Goal: Task Accomplishment & Management: Manage account settings

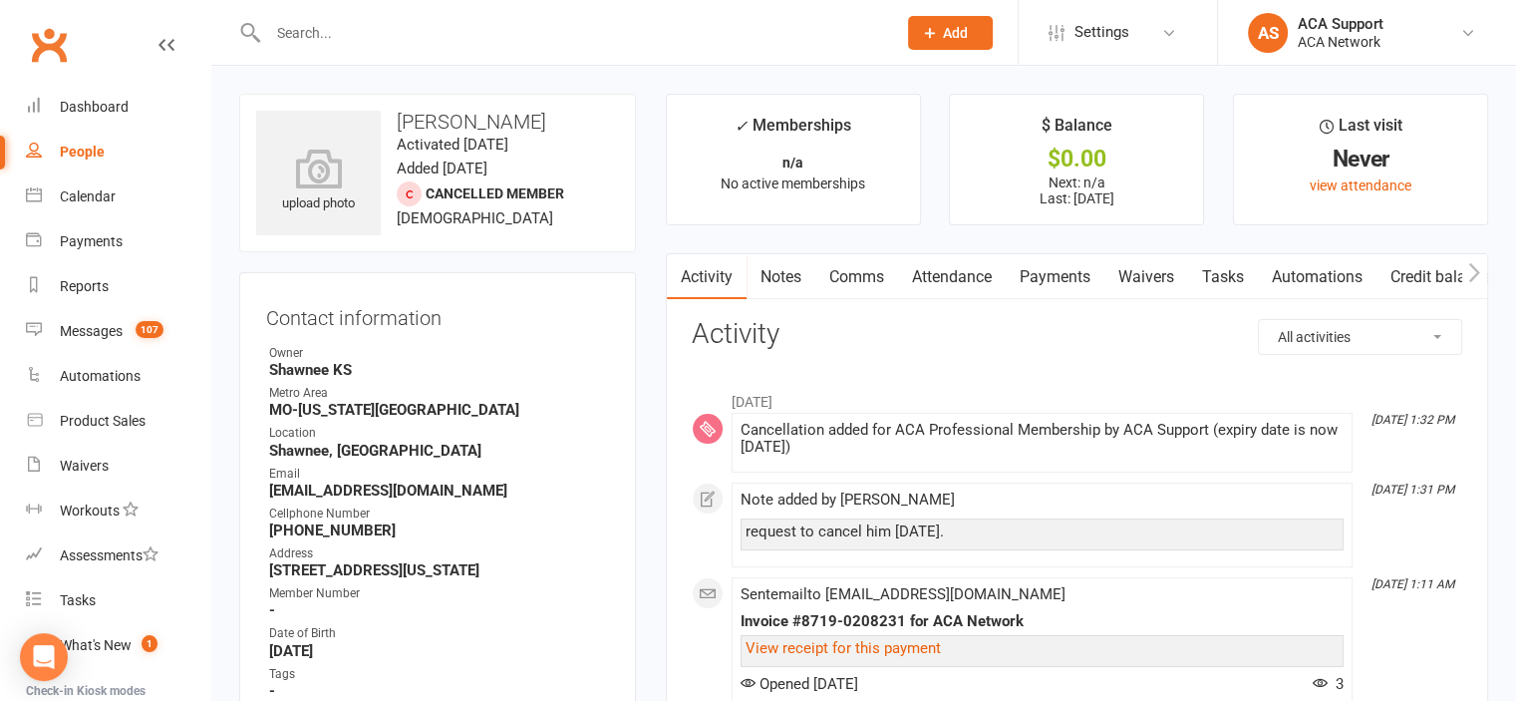
click at [1045, 271] on link "Payments" at bounding box center [1055, 277] width 99 height 46
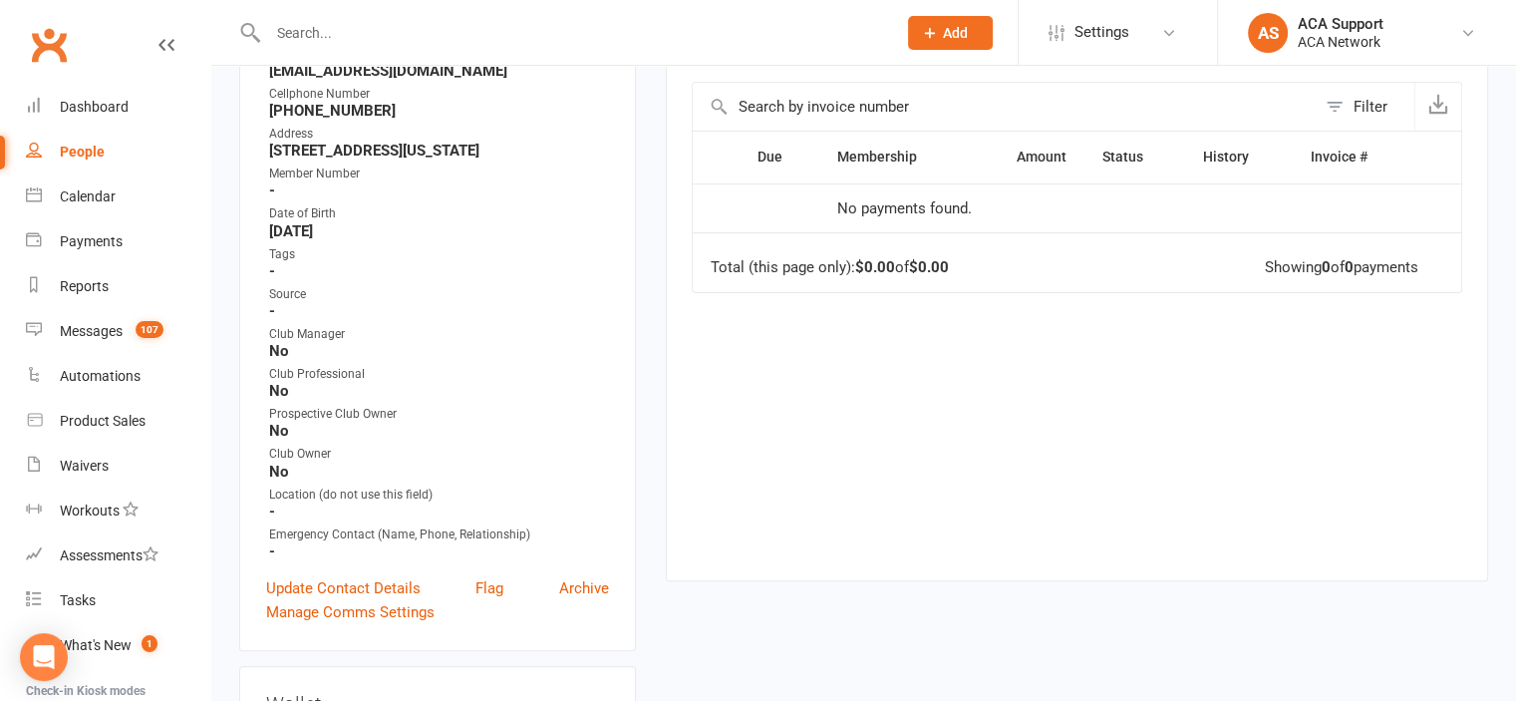
scroll to position [174, 0]
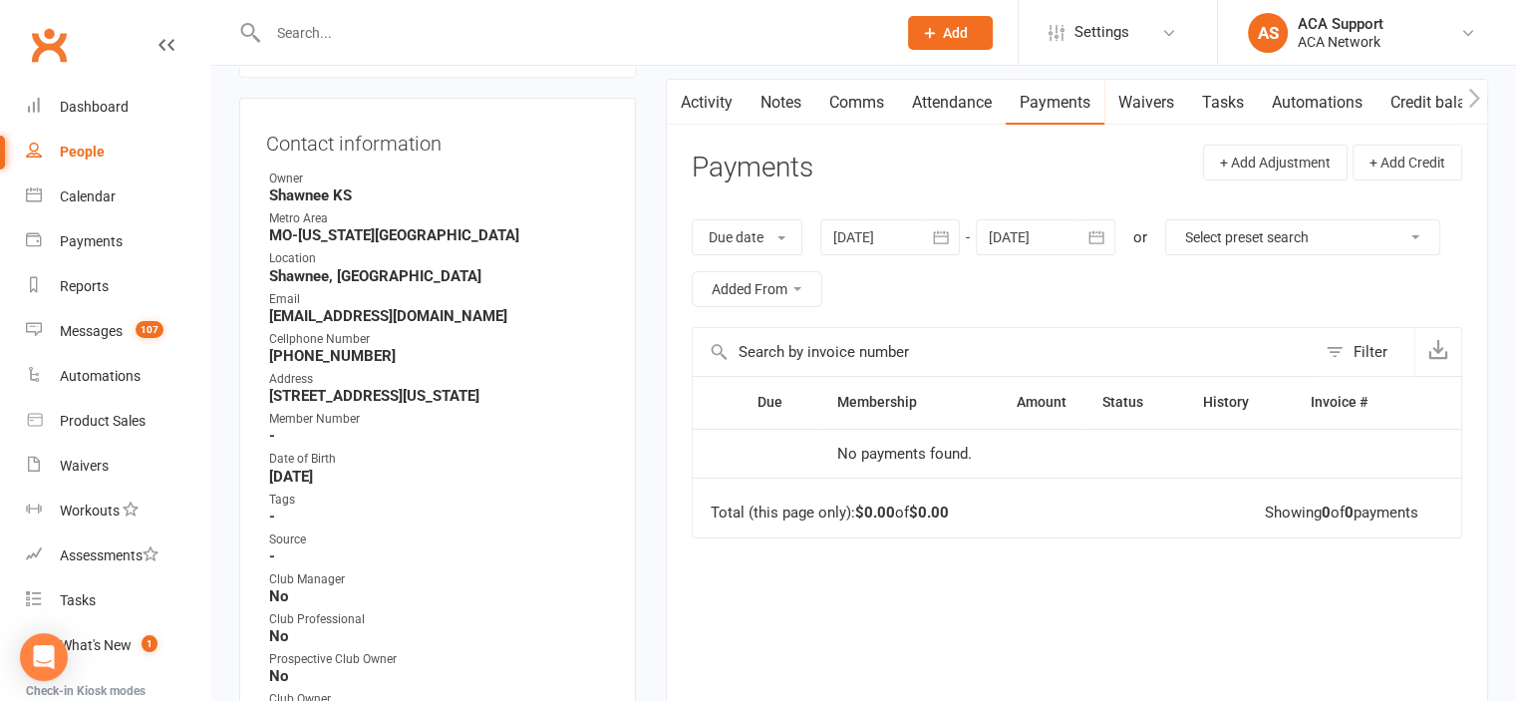
click at [937, 237] on icon "button" at bounding box center [941, 237] width 20 height 20
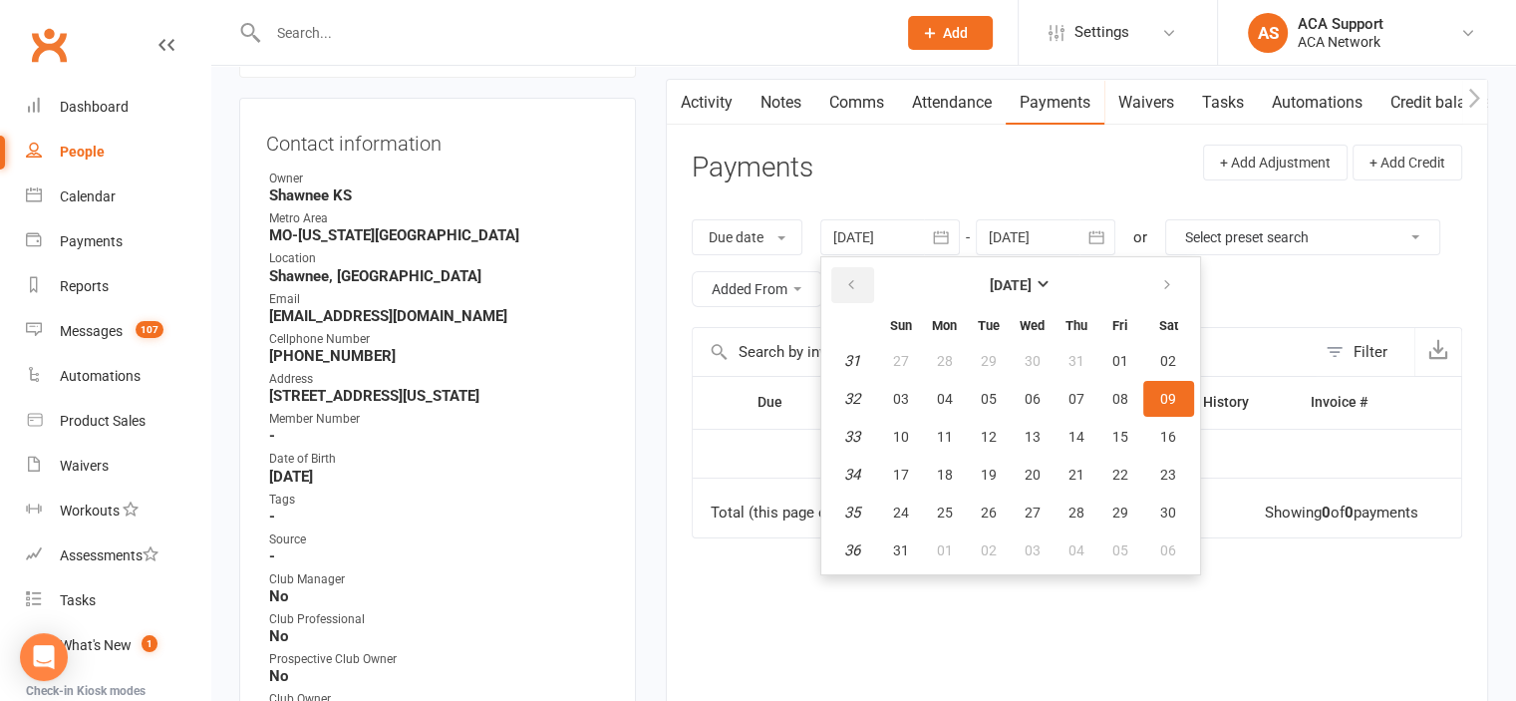
click at [854, 284] on icon "button" at bounding box center [851, 285] width 14 height 16
click at [1070, 358] on span "01" at bounding box center [1076, 361] width 16 height 16
type input "[DATE]"
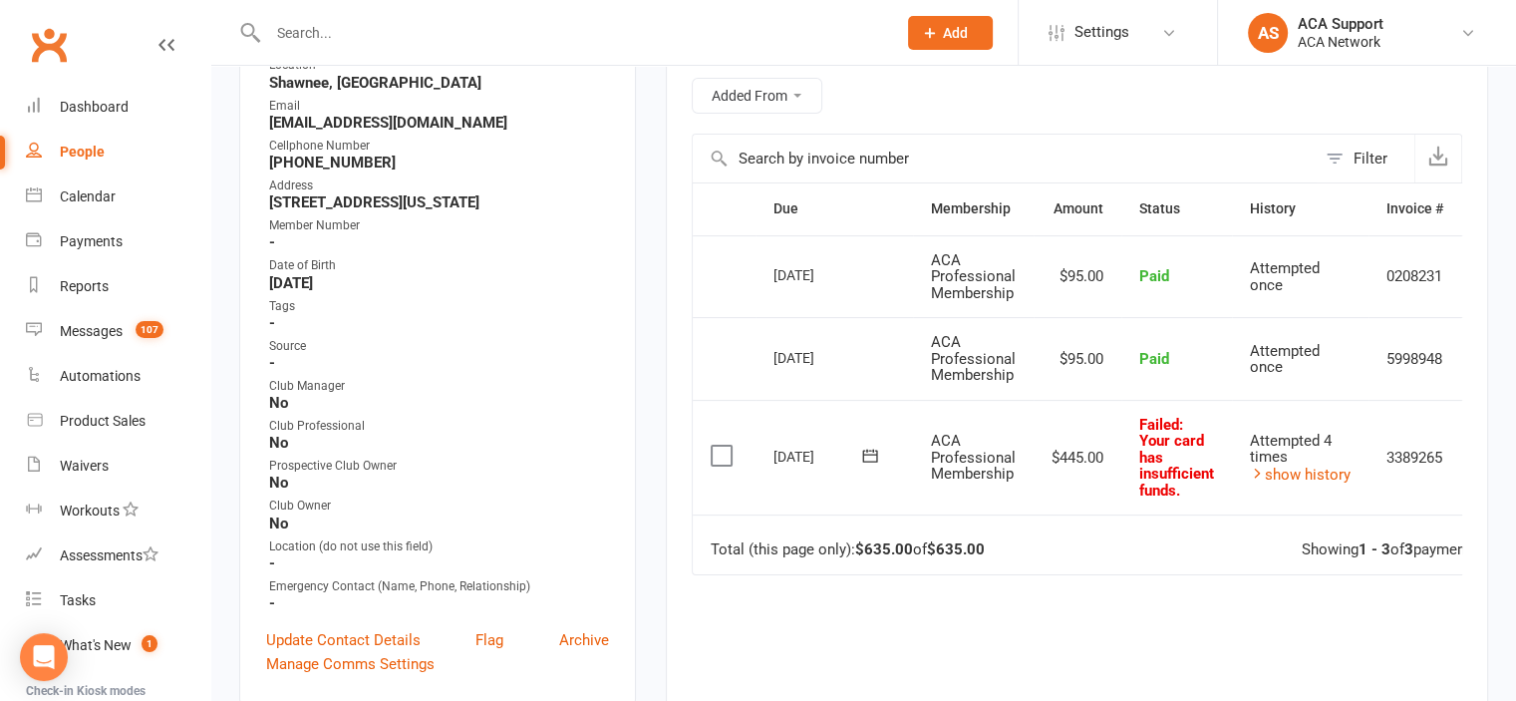
scroll to position [363, 0]
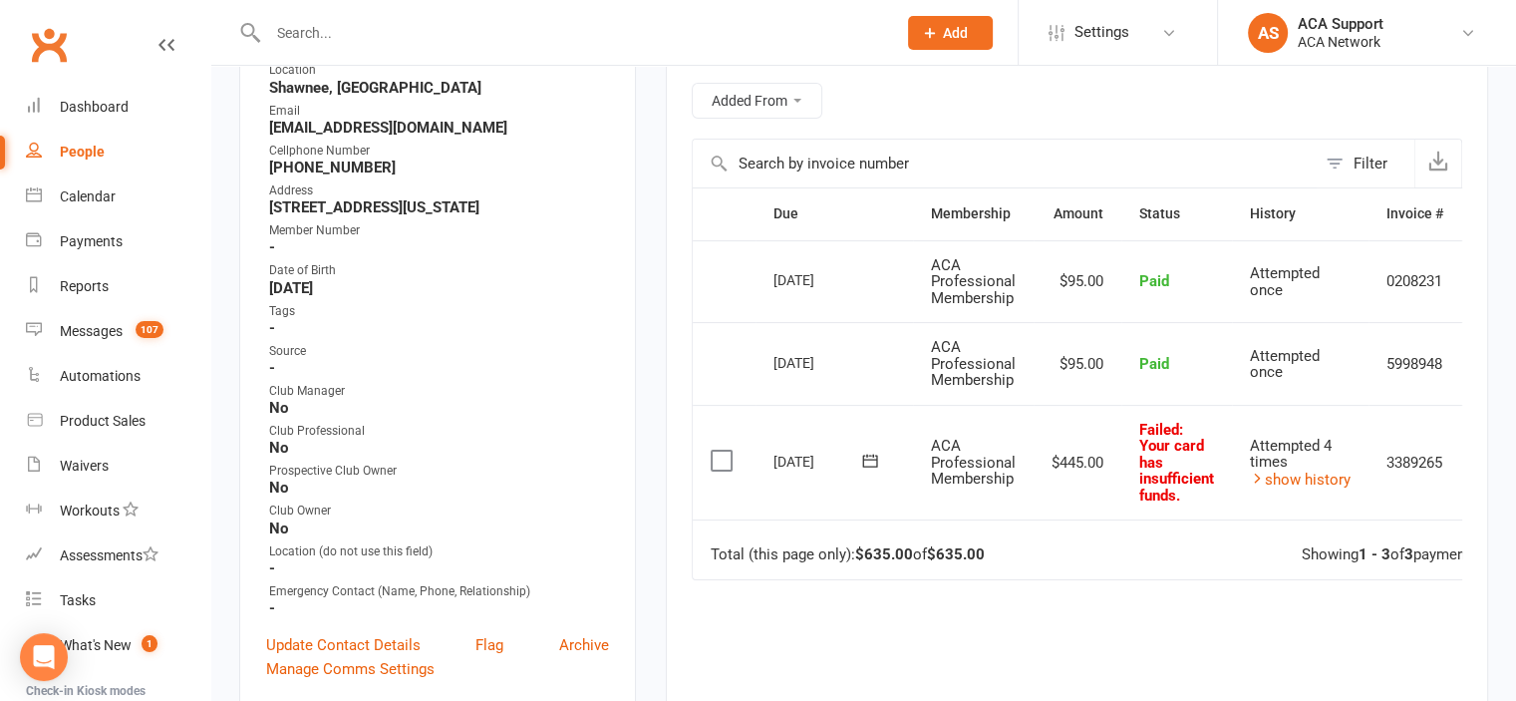
click at [1460, 274] on td "0208231" at bounding box center [1414, 281] width 93 height 83
click at [1450, 278] on td "0208231" at bounding box center [1414, 281] width 93 height 83
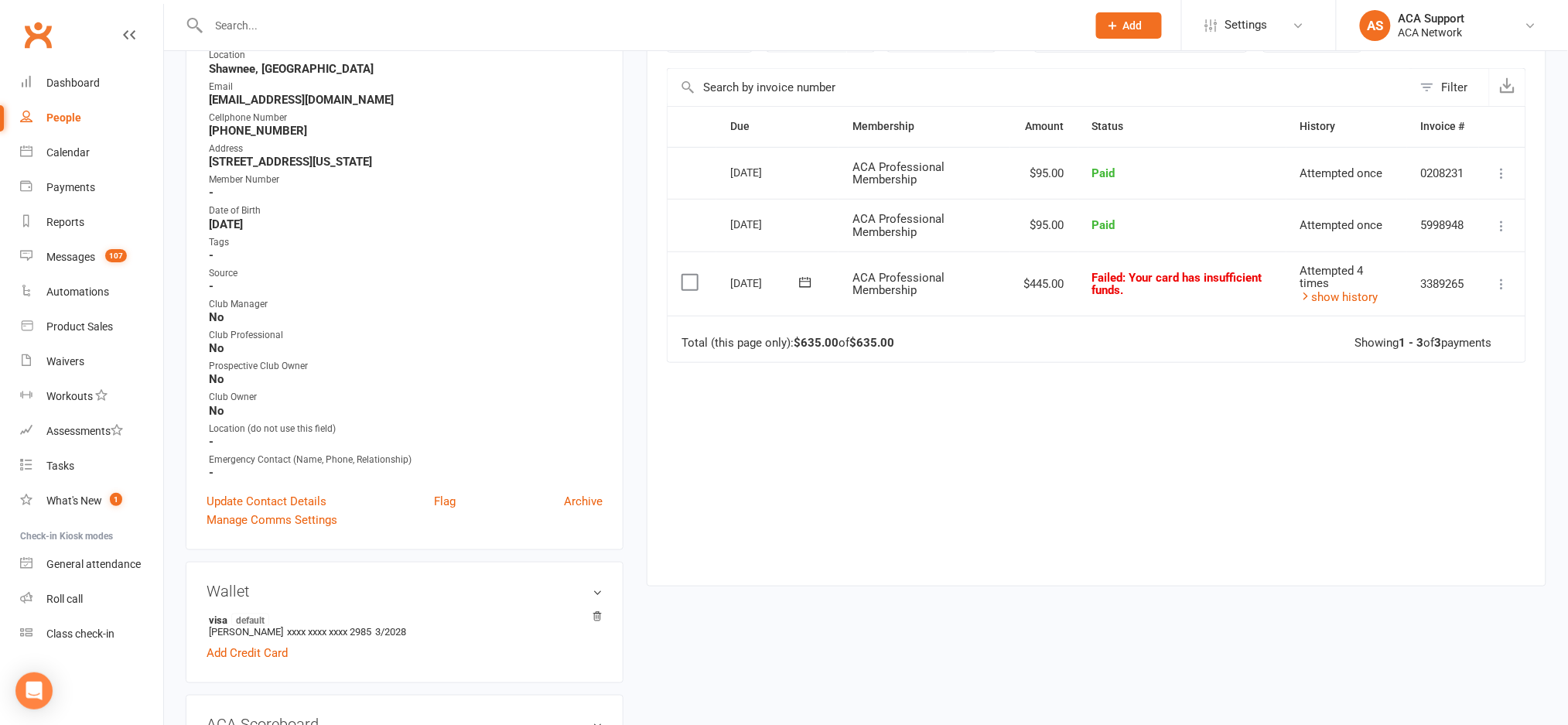
click at [1188, 172] on icon at bounding box center [1503, 173] width 16 height 16
click at [1188, 206] on link "Refund" at bounding box center [1434, 203] width 153 height 31
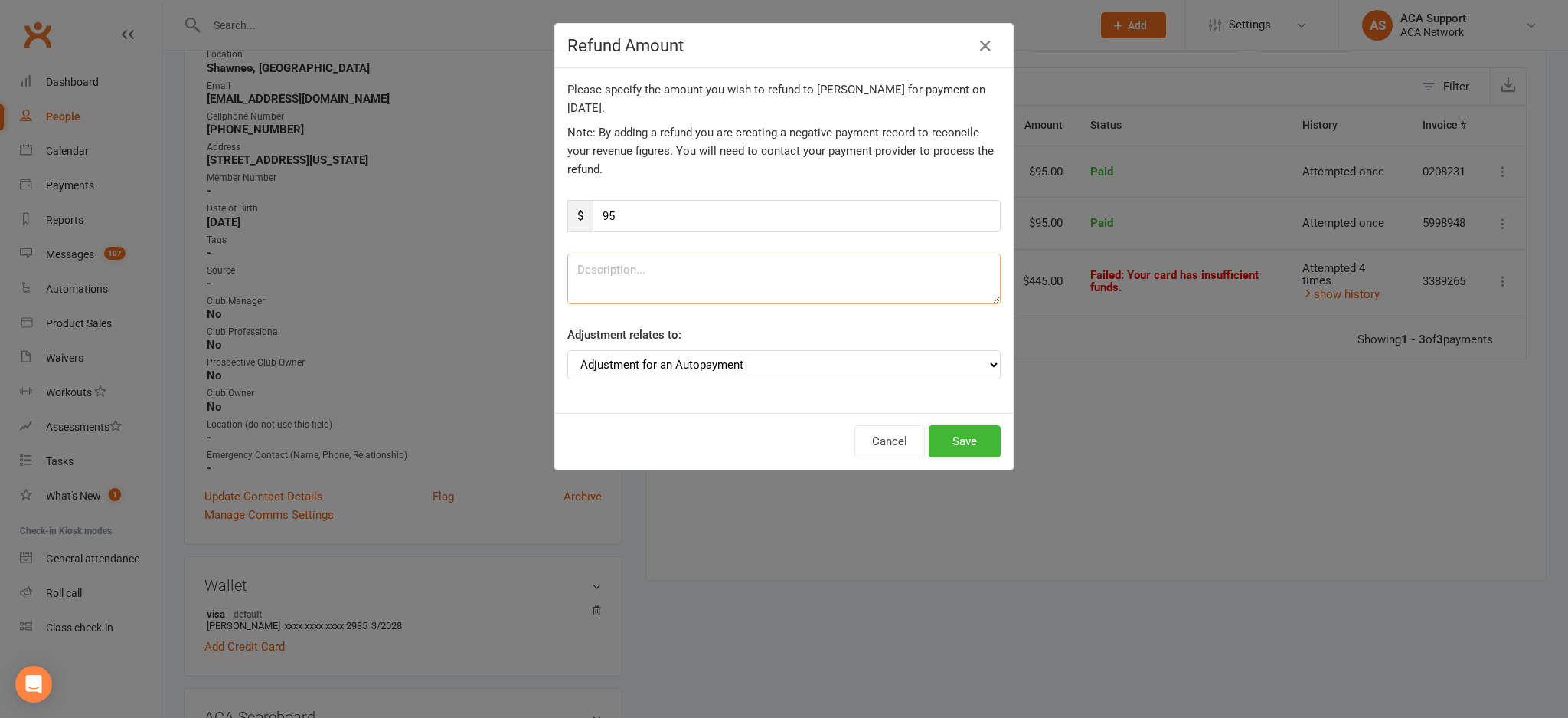
click at [763, 274] on textarea at bounding box center [784, 279] width 433 height 51
type textarea "shouldn't be charged"
click at [939, 446] on button "Save" at bounding box center [965, 441] width 72 height 32
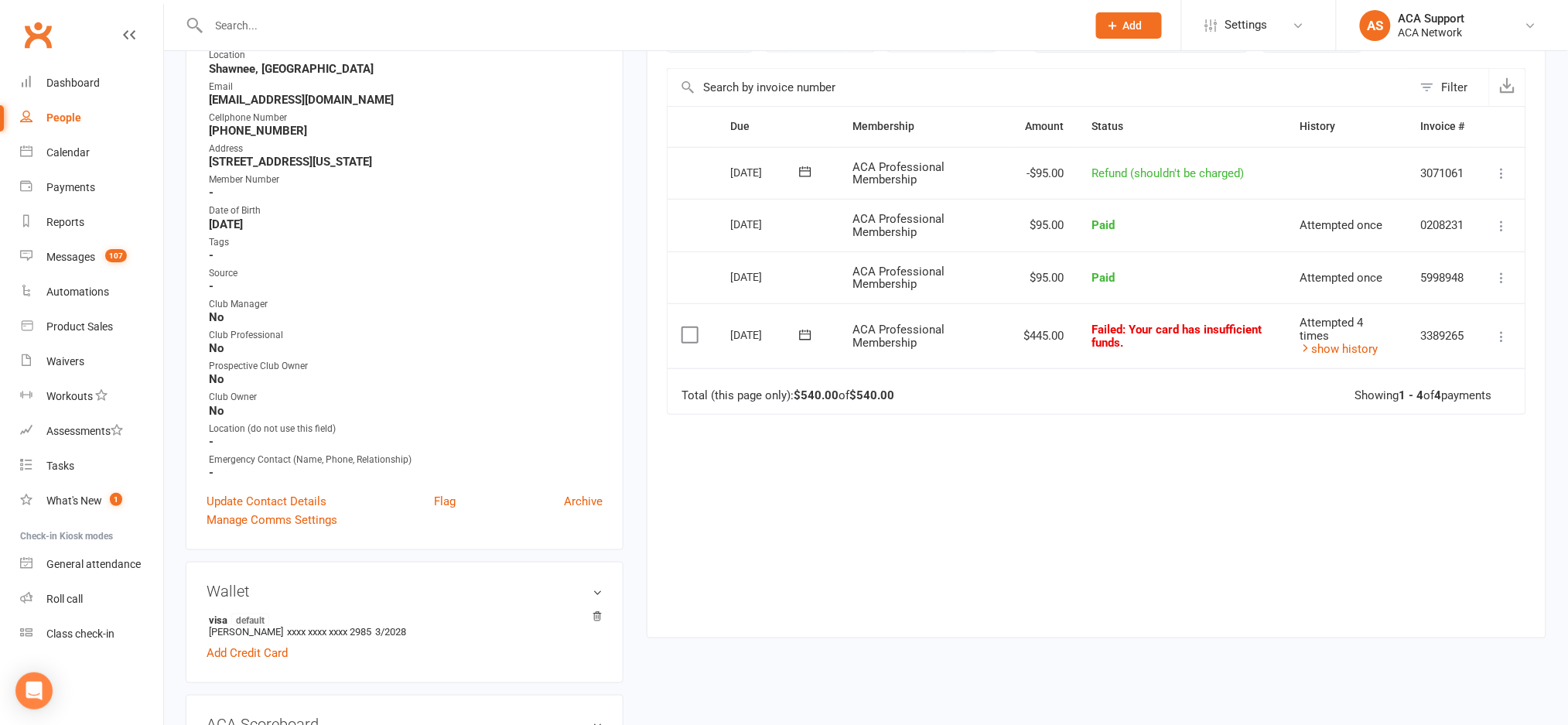
click at [1188, 276] on icon at bounding box center [1503, 278] width 16 height 16
click at [1188, 303] on link "Refund" at bounding box center [1434, 308] width 153 height 31
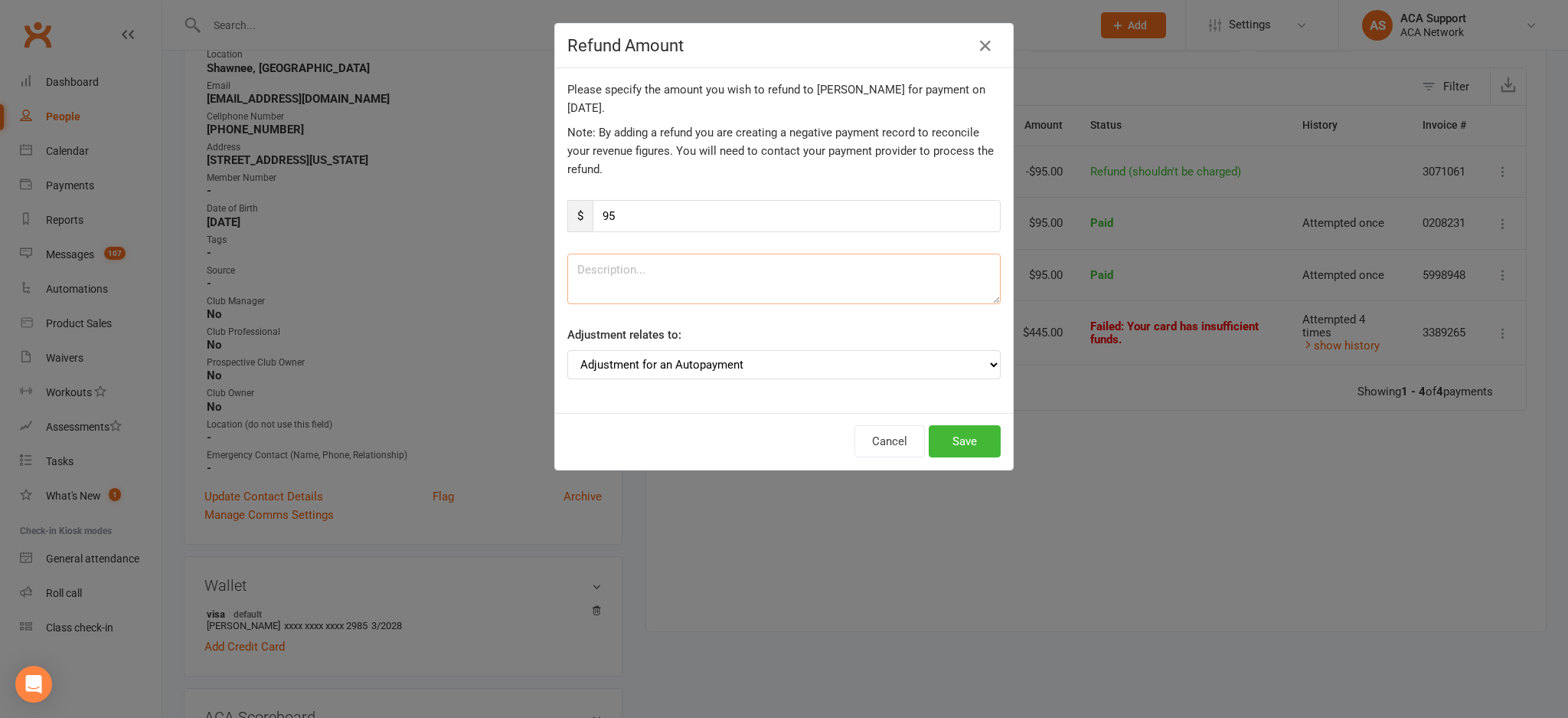
click at [632, 271] on textarea at bounding box center [784, 279] width 433 height 51
type textarea "Shouldn't be charged"
click at [953, 441] on button "Save" at bounding box center [965, 441] width 72 height 32
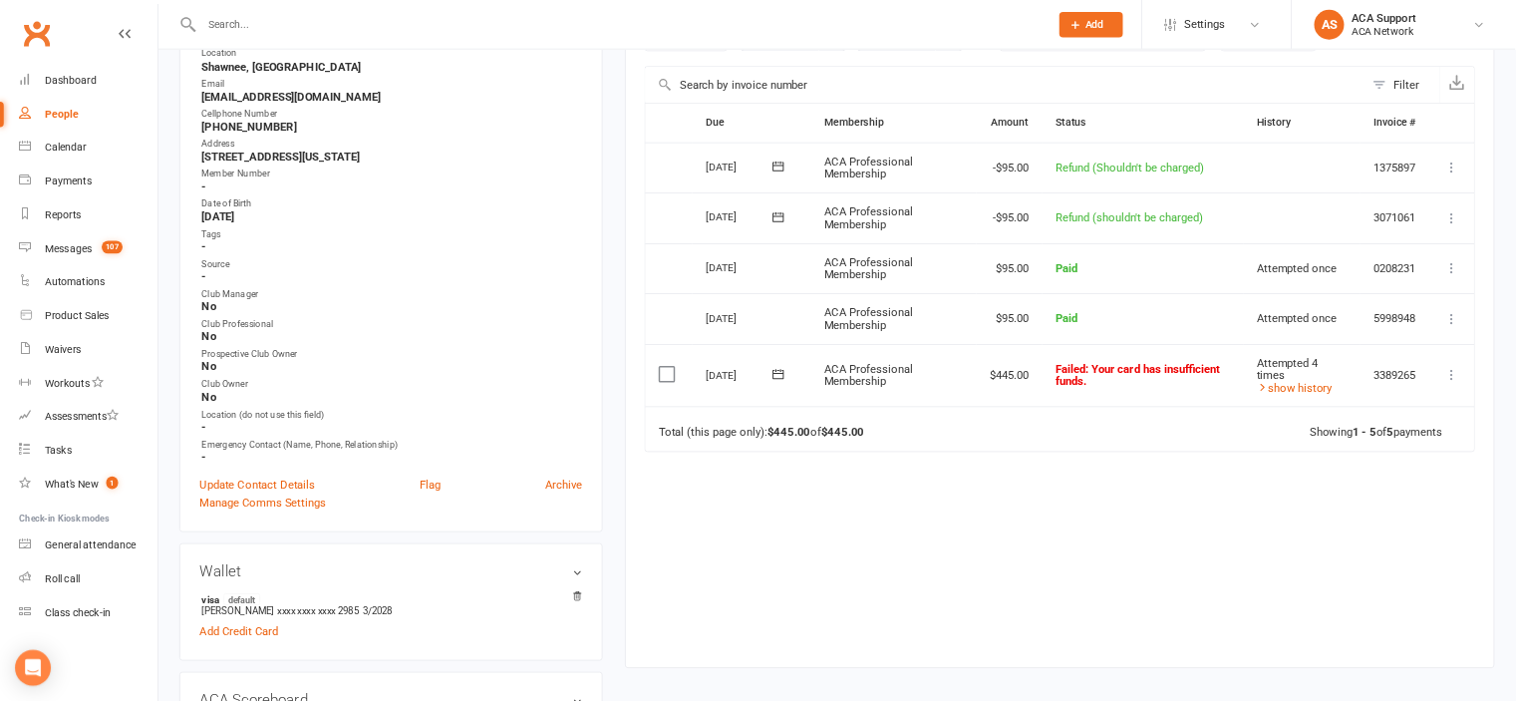
scroll to position [0, 0]
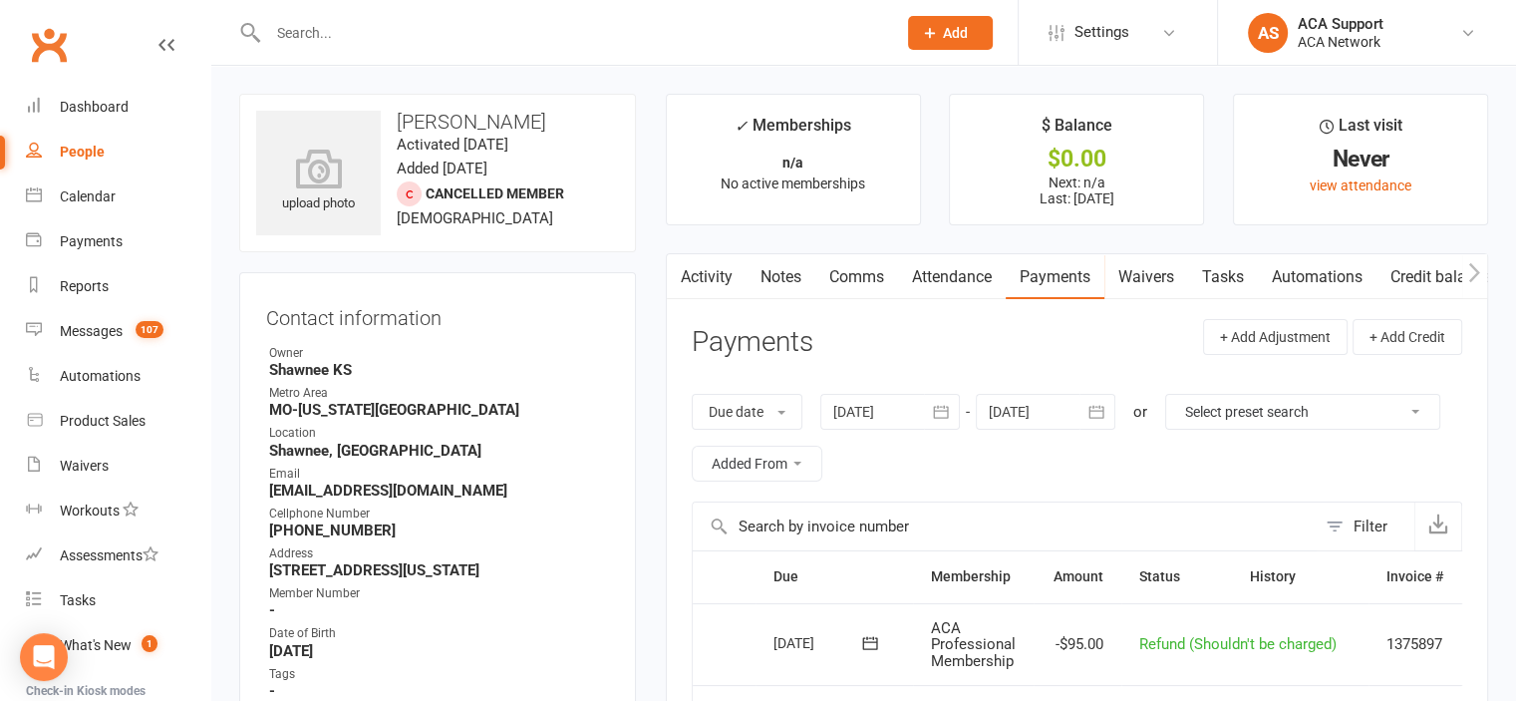
click at [158, 45] on icon at bounding box center [166, 45] width 16 height 16
